Goal: Navigation & Orientation: Find specific page/section

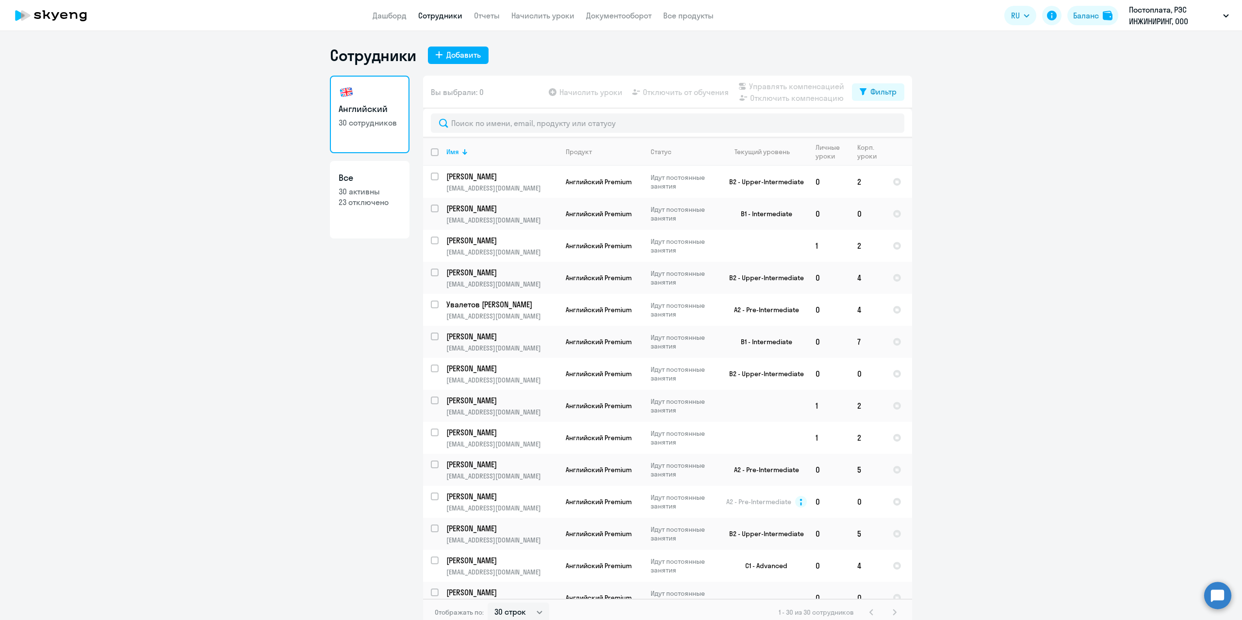
select select "30"
click at [1070, 48] on li "Постоплата, РЭС ИНЖИНИРИНГ, ООО" at bounding box center [1139, 45] width 188 height 24
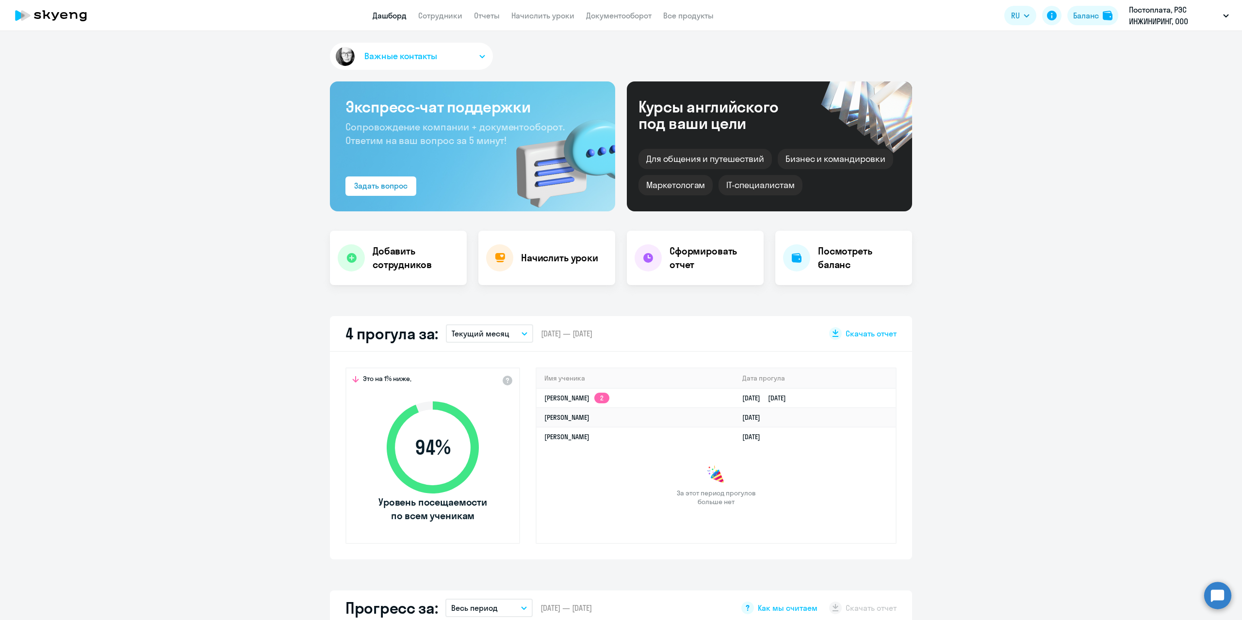
select select "30"
click at [488, 16] on link "Отчеты" at bounding box center [487, 16] width 26 height 10
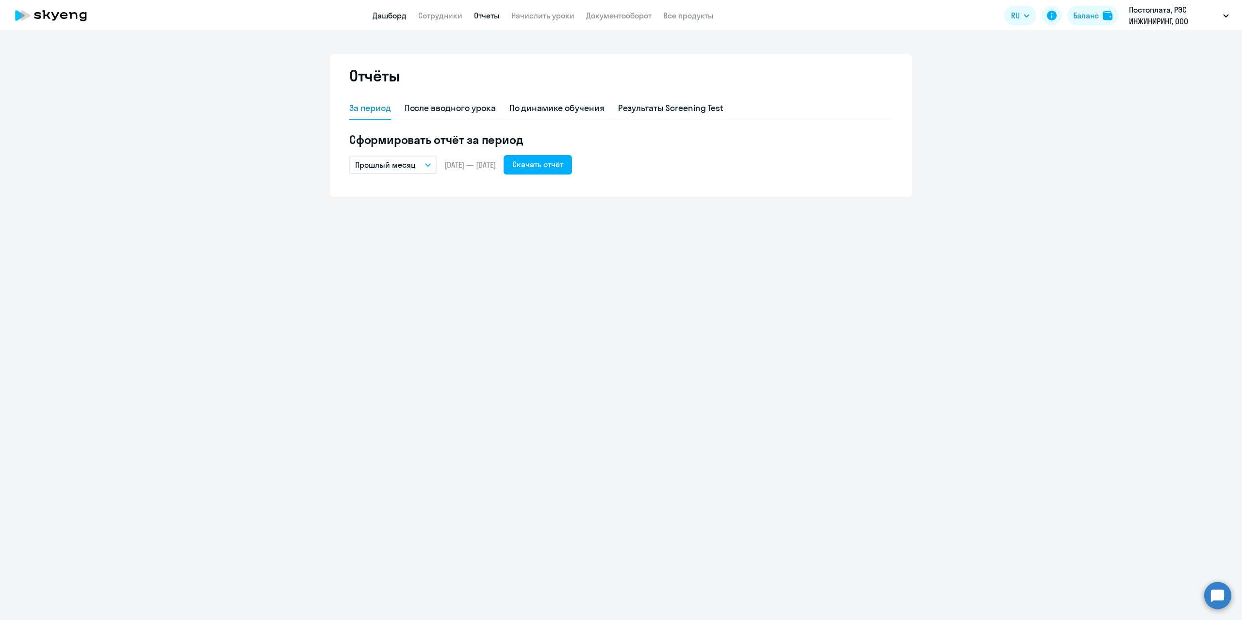
click at [387, 17] on link "Дашборд" at bounding box center [389, 16] width 34 height 10
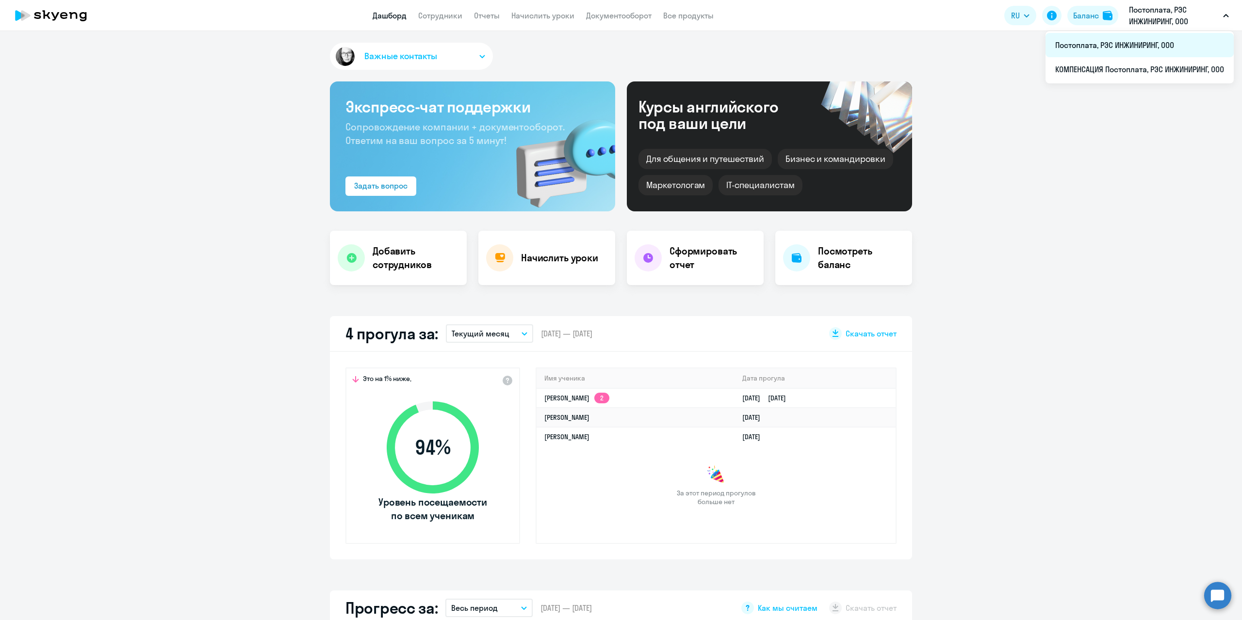
click at [1126, 45] on li "Постоплата, РЭС ИНЖИНИРИНГ, ООО" at bounding box center [1139, 45] width 188 height 24
select select "30"
